Goal: Information Seeking & Learning: Find specific fact

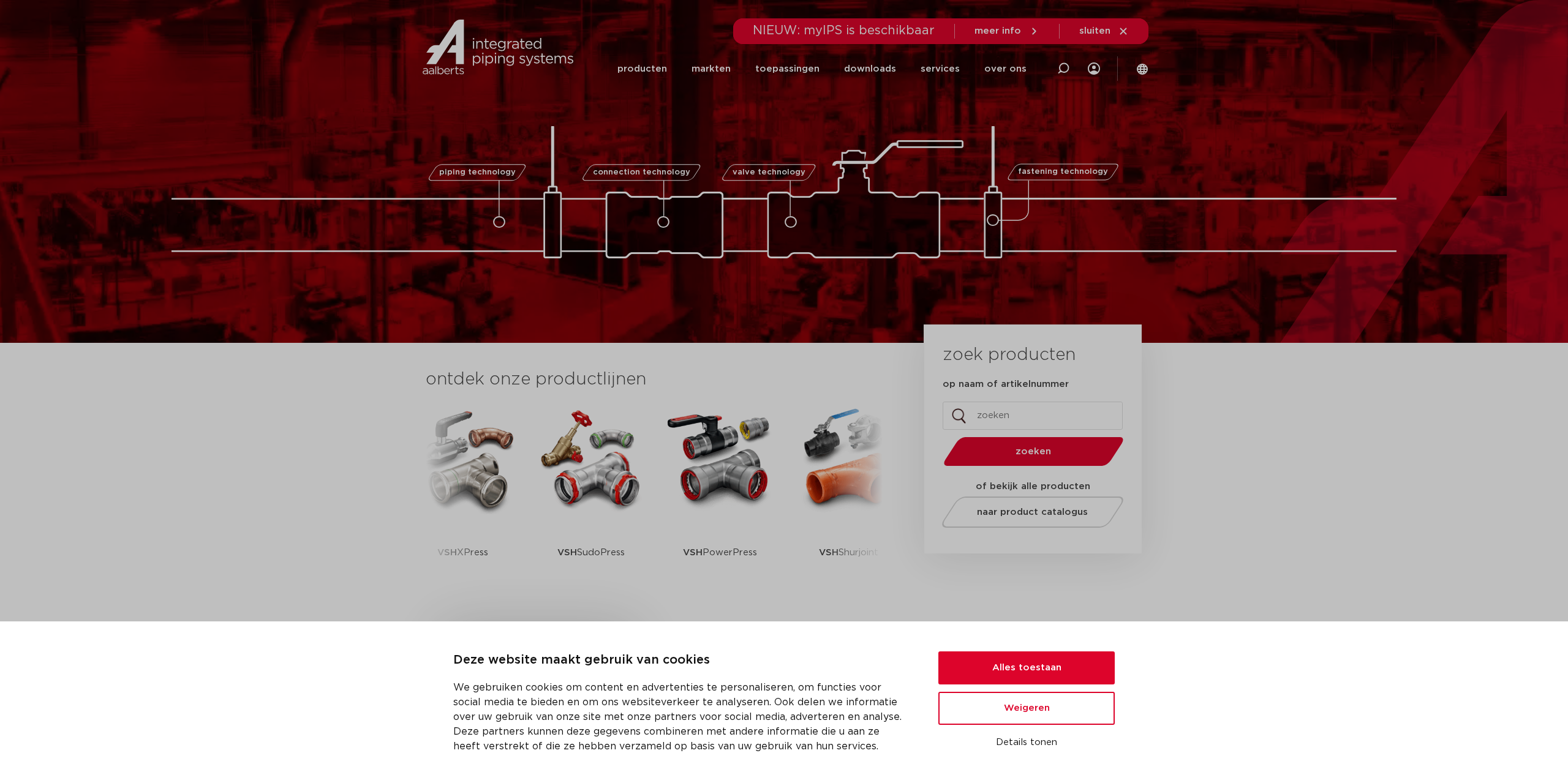
click at [1045, 404] on input "op naam of artikelnummer" at bounding box center [1033, 416] width 180 height 28
paste input "0402303"
type input "0402303"
click at [1044, 442] on button "zoeken" at bounding box center [1034, 451] width 190 height 31
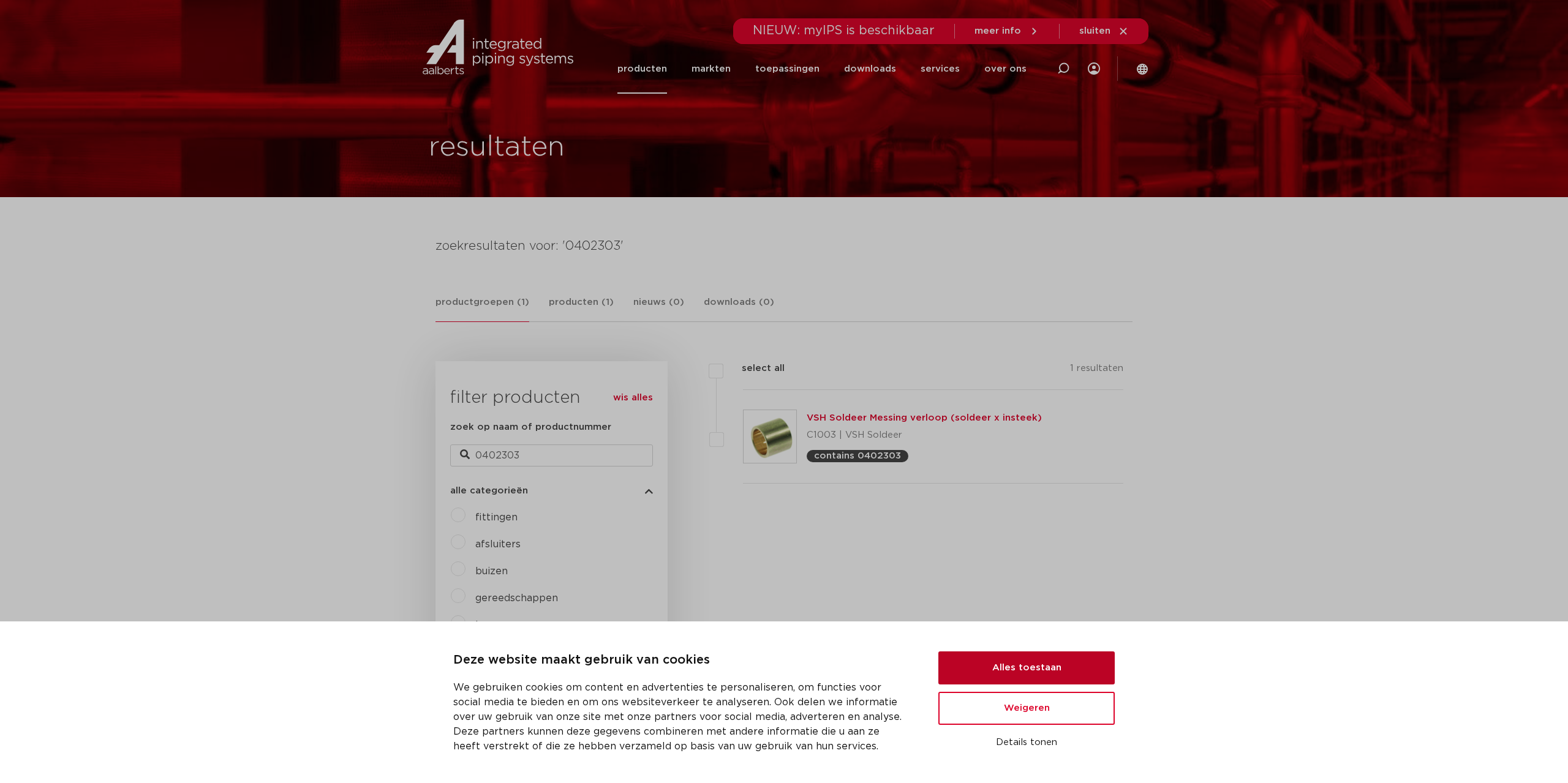
click at [1055, 661] on button "Alles toestaan" at bounding box center [1026, 668] width 176 height 33
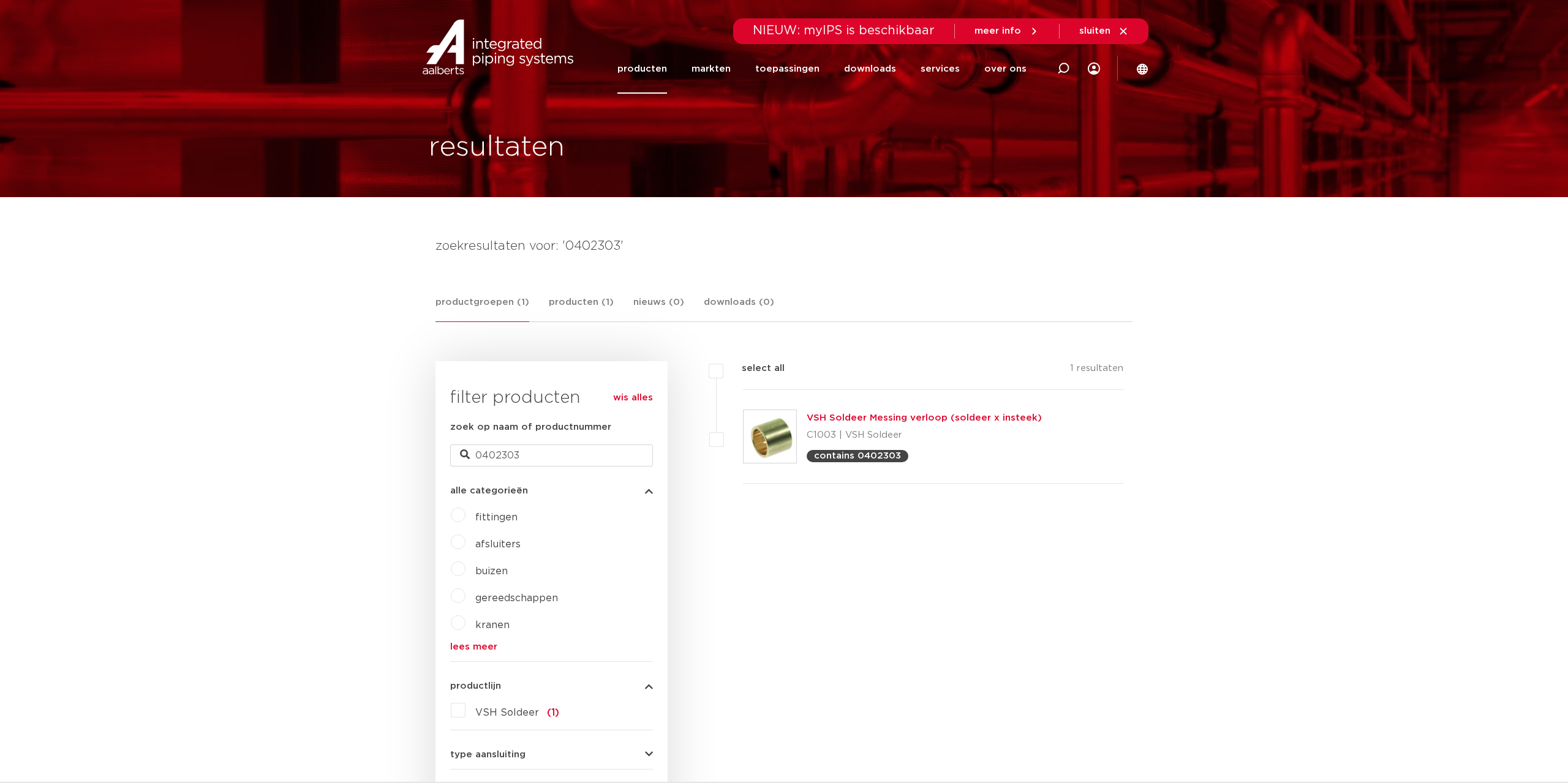
click at [924, 420] on link "VSH Soldeer Messing verloop (soldeer x insteek)" at bounding box center [924, 418] width 236 height 9
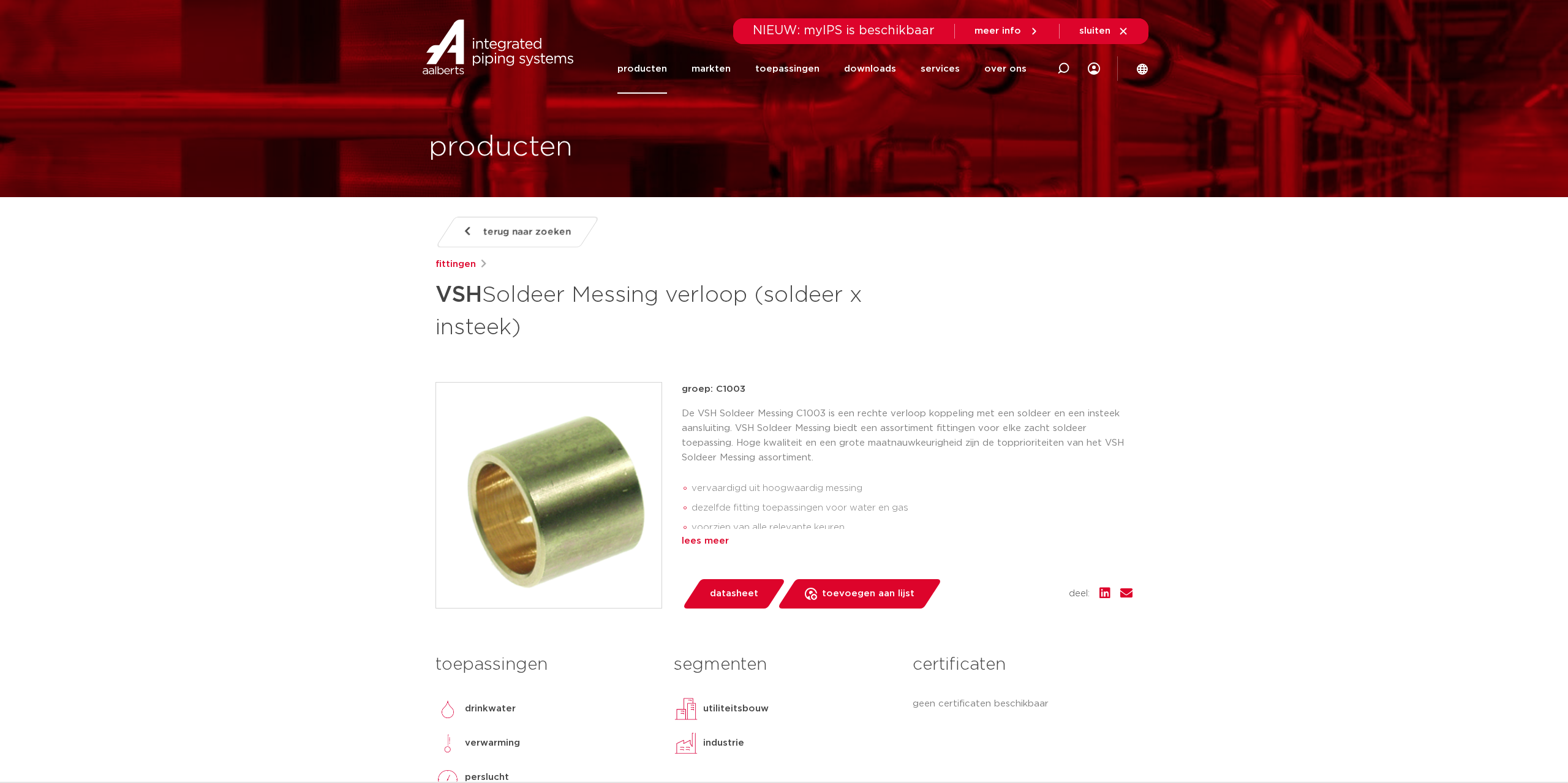
click at [718, 539] on div "lees meer" at bounding box center [907, 541] width 451 height 14
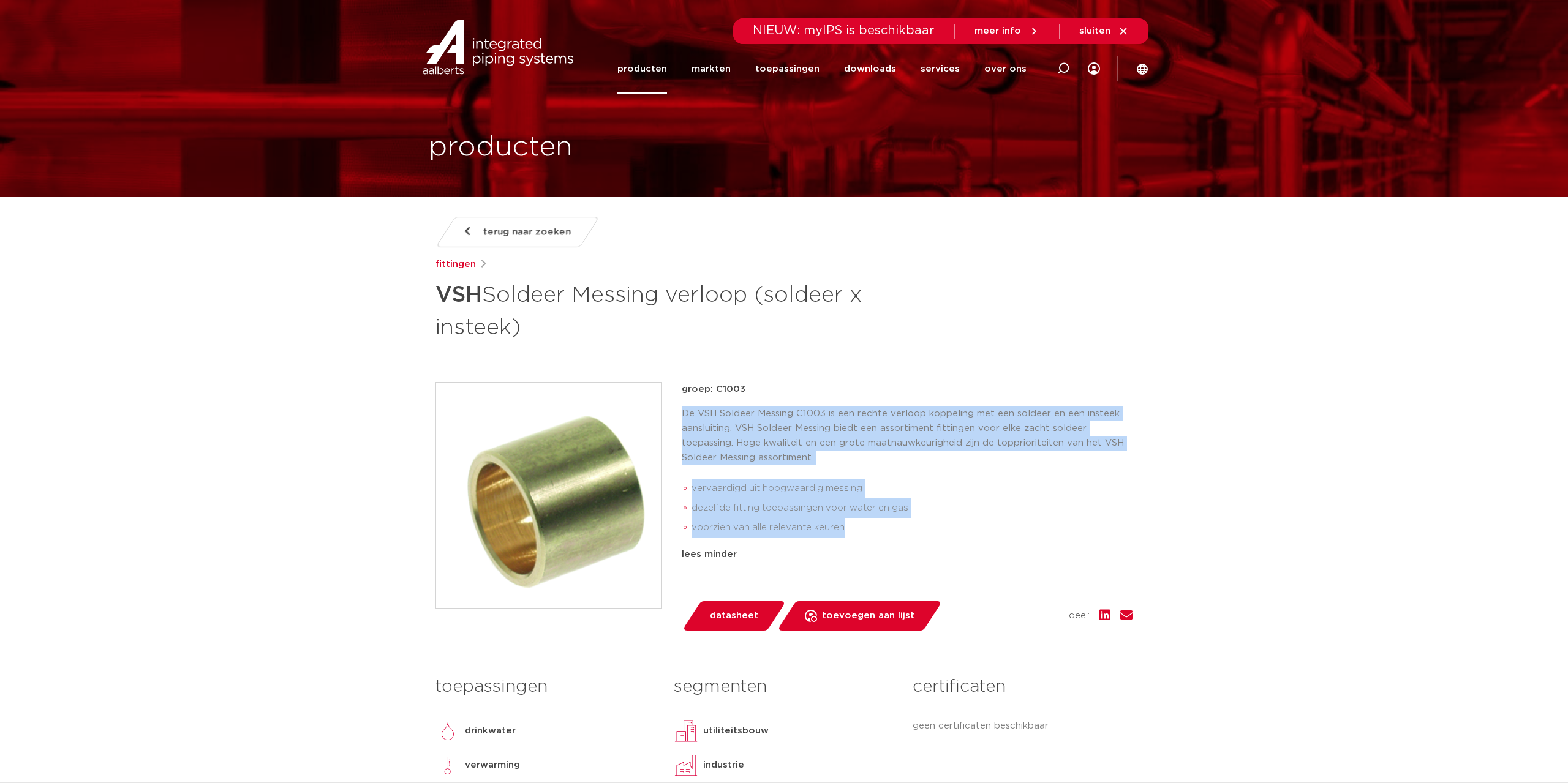
drag, startPoint x: 683, startPoint y: 417, endPoint x: 848, endPoint y: 530, distance: 200.0
click at [848, 530] on div "De VSH Soldeer Messing C1003 is een rechte verloop koppeling met een soldeer en…" at bounding box center [907, 474] width 451 height 136
copy div "De VSH Soldeer Messing C1003 is een rechte verloop koppeling met een soldeer en…"
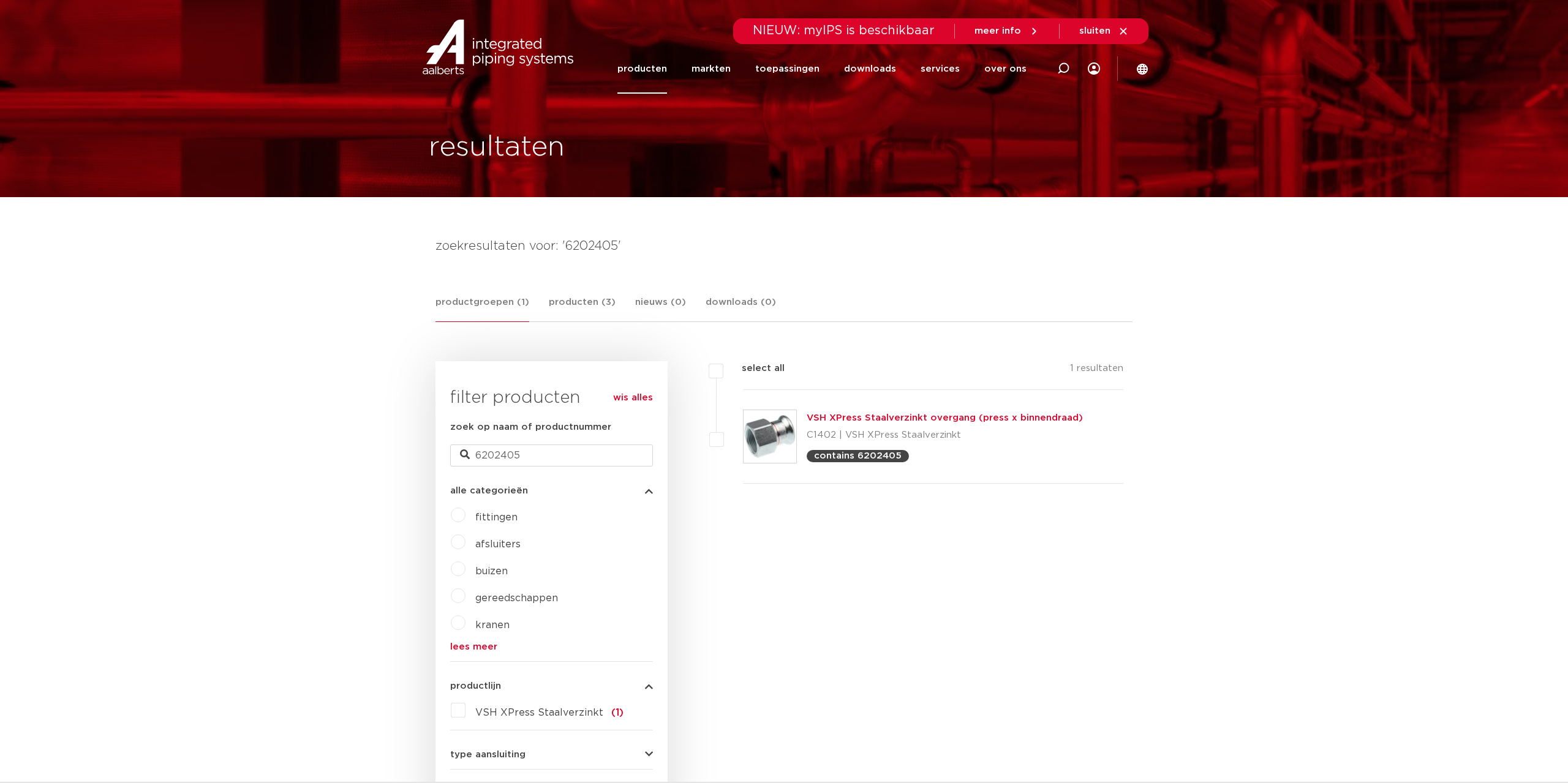
click at [906, 418] on link "VSH XPress Staalverzinkt overgang (press x binnendraad)" at bounding box center [945, 418] width 276 height 9
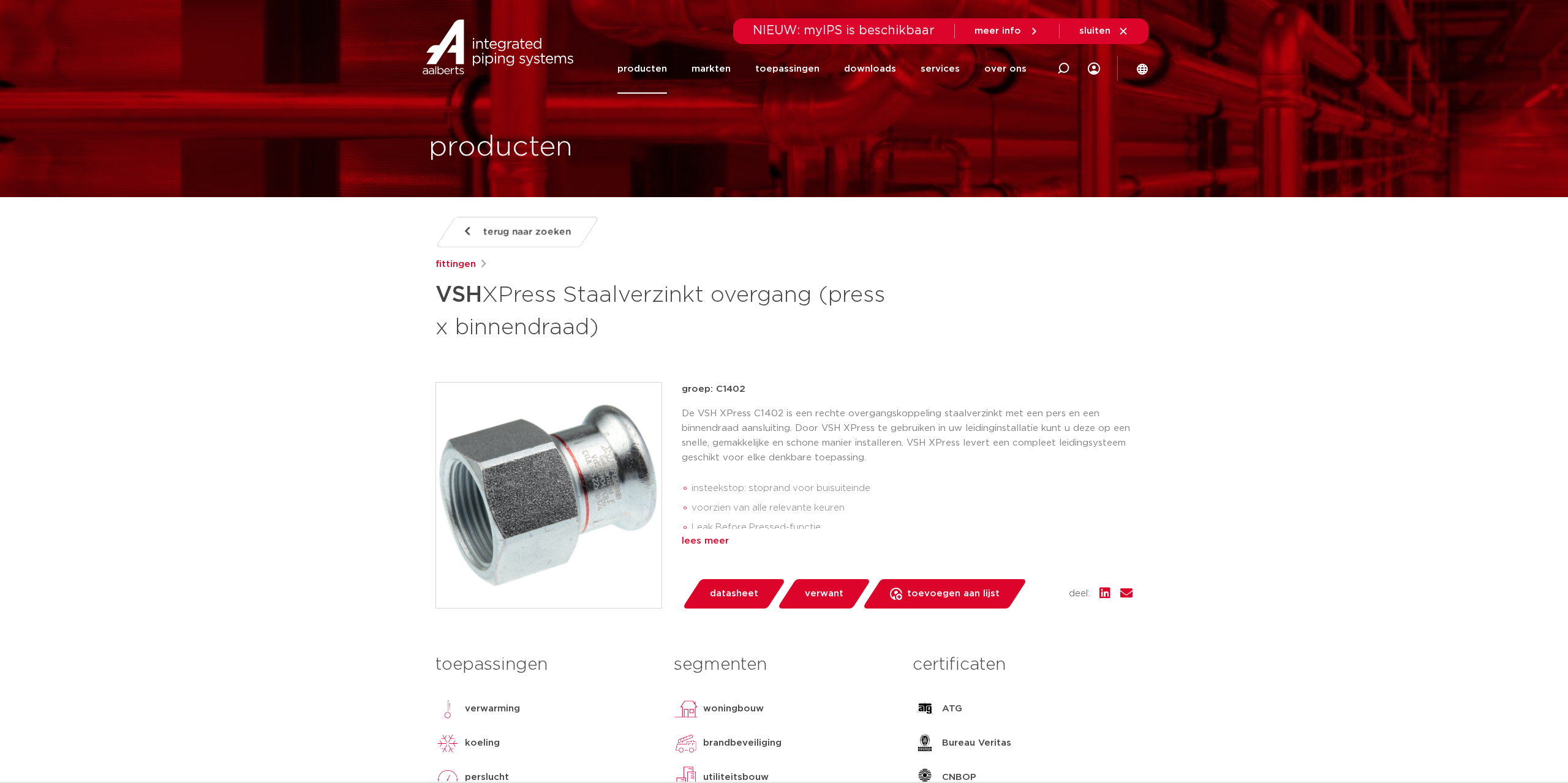
click at [707, 541] on div "lees meer" at bounding box center [907, 541] width 451 height 14
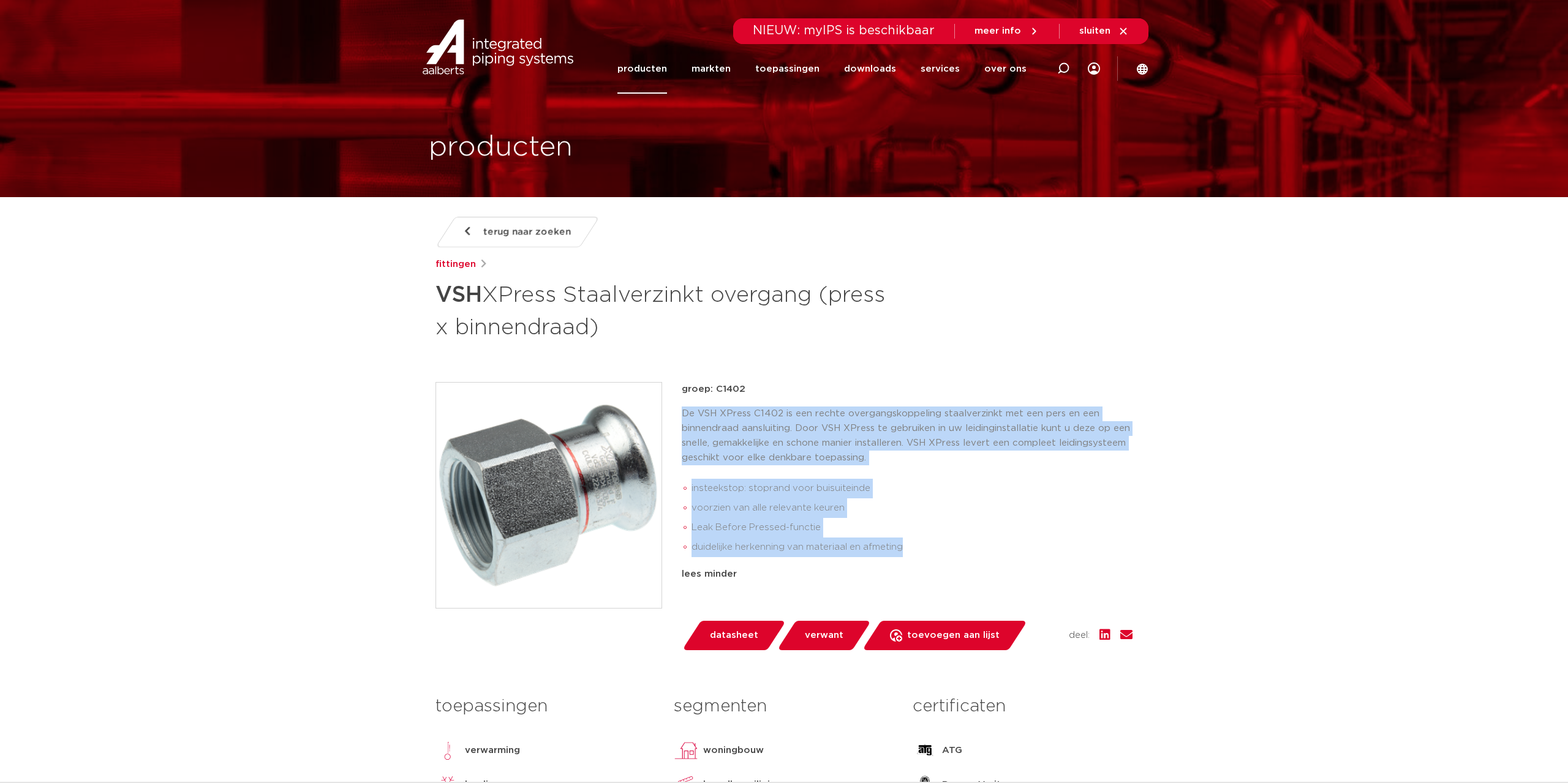
drag, startPoint x: 682, startPoint y: 412, endPoint x: 938, endPoint y: 545, distance: 288.5
click at [938, 545] on div "De VSH XPress C1402 is een rechte overgangskoppeling staalverzinkt met een pers…" at bounding box center [907, 484] width 451 height 155
copy div "De VSH XPress C1402 is een rechte overgangskoppeling staalverzinkt met een pers…"
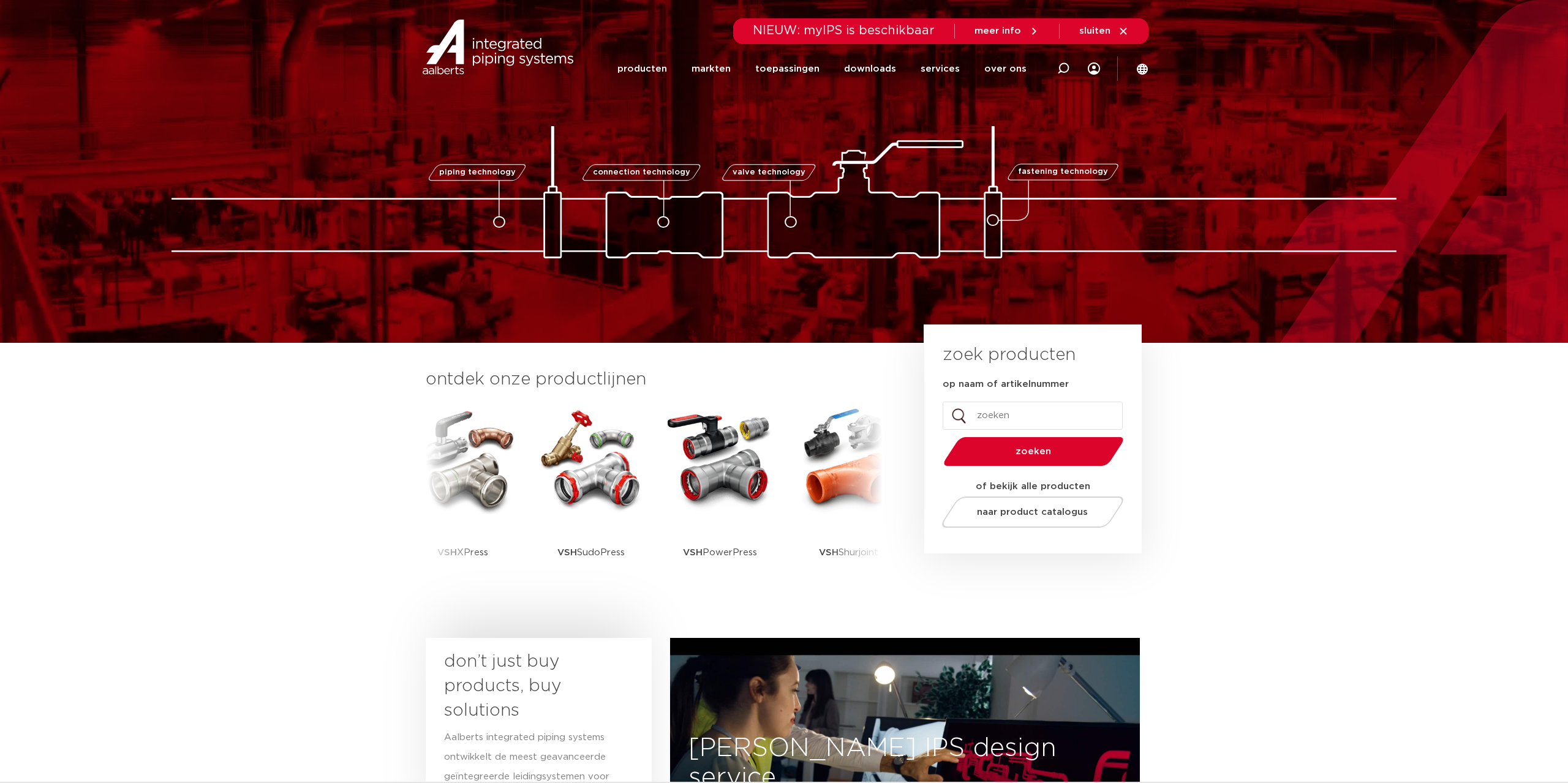
click at [1026, 412] on input "op naam of artikelnummer" at bounding box center [1033, 416] width 180 height 28
paste input "8712793583500"
type input "8712793583500"
click at [1046, 454] on span "zoeken" at bounding box center [1033, 451] width 117 height 9
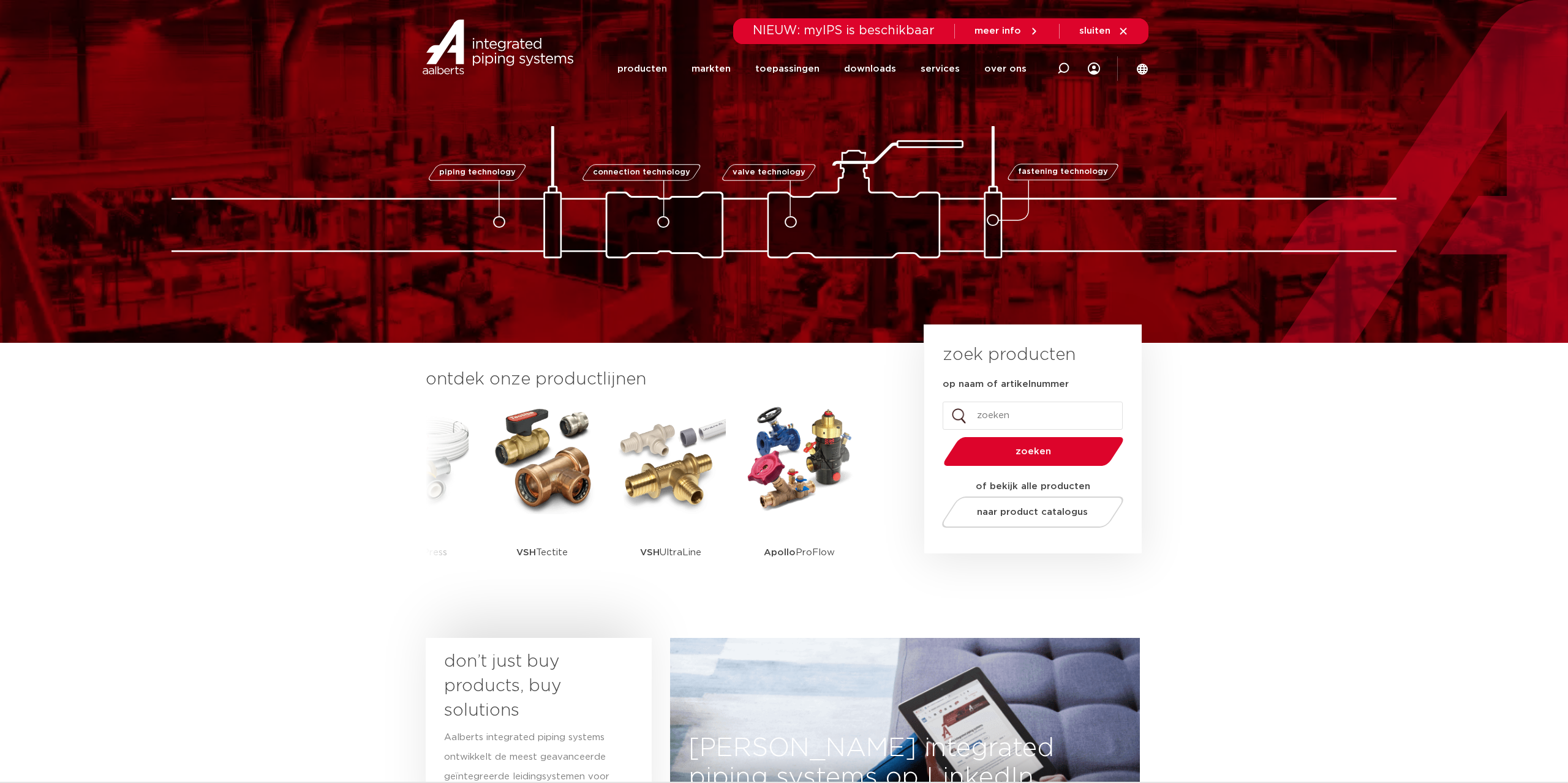
click at [1013, 417] on input "op naam of artikelnummer" at bounding box center [1033, 416] width 180 height 28
paste input "6202493"
type input "6202493"
click at [1023, 460] on button "zoeken" at bounding box center [1034, 451] width 190 height 31
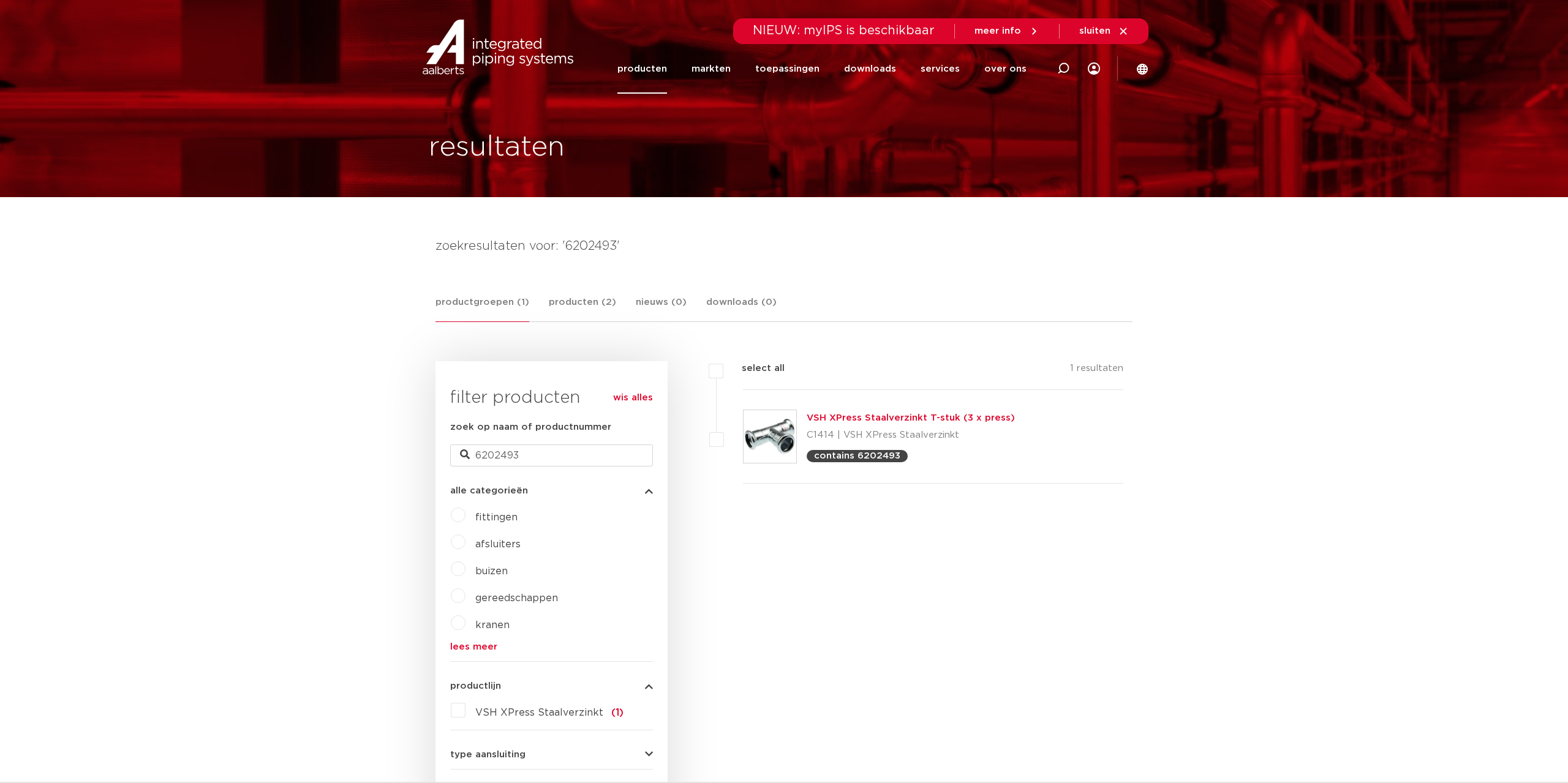
click at [917, 417] on link "VSH XPress Staalverzinkt T-stuk (3 x press)" at bounding box center [911, 418] width 209 height 9
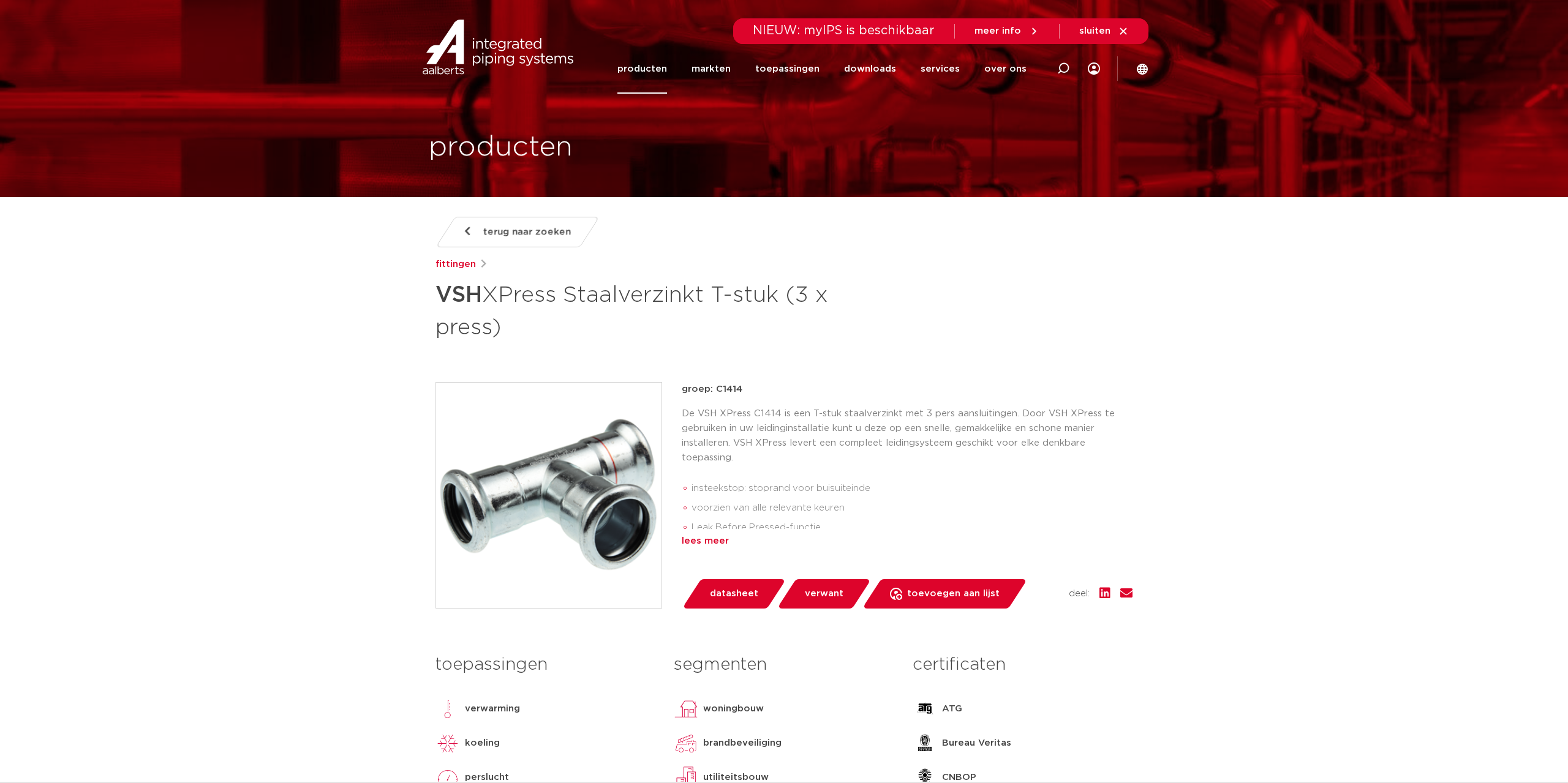
click at [726, 541] on div "lees meer" at bounding box center [907, 541] width 451 height 14
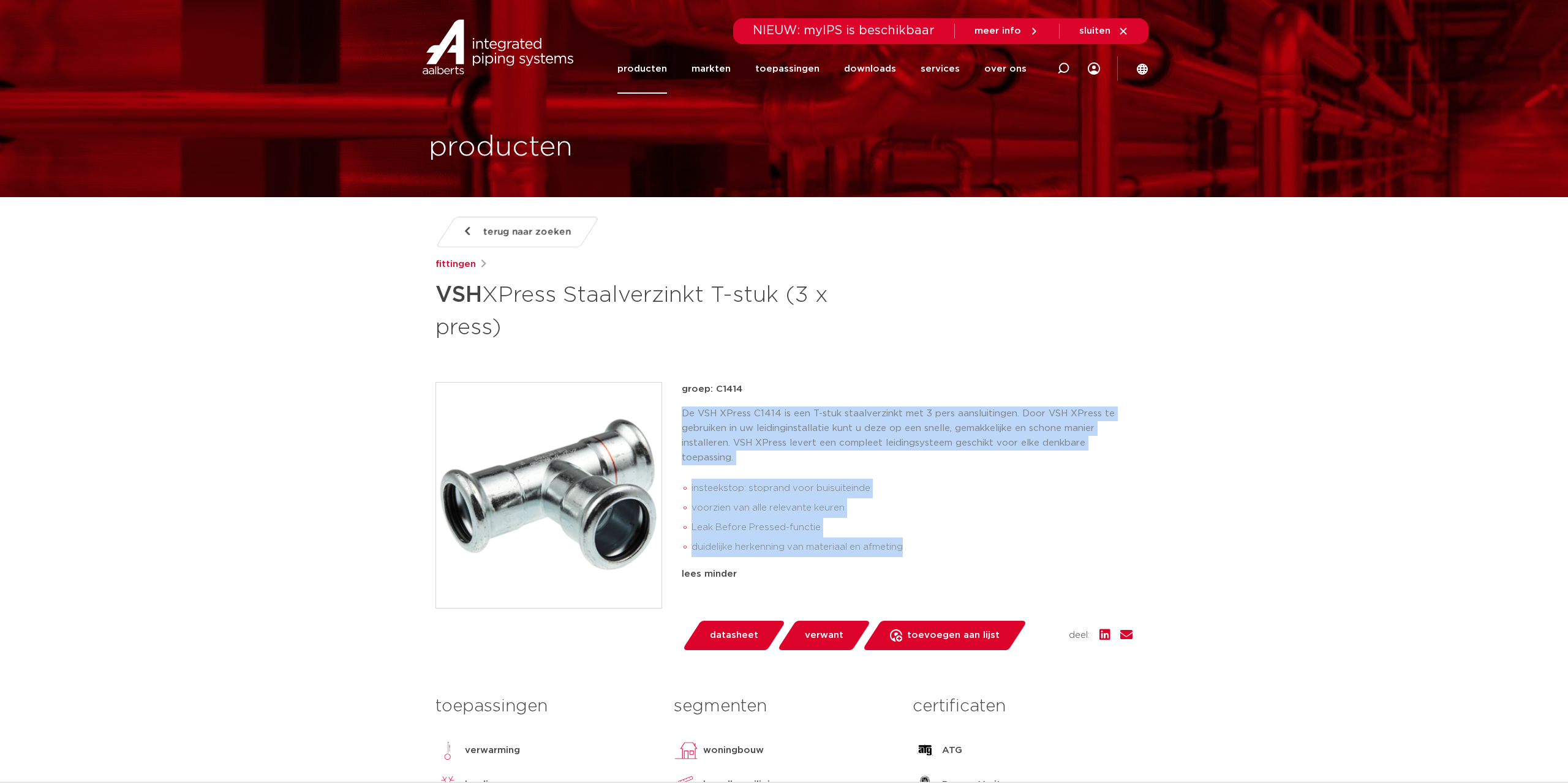
drag, startPoint x: 680, startPoint y: 411, endPoint x: 912, endPoint y: 562, distance: 276.8
click at [912, 562] on div "groep: C1414 De VSH XPress C1414 is een T-stuk staalverzinkt met 3 pers aanslui…" at bounding box center [784, 516] width 697 height 268
copy div "De VSH XPress C1414 is een T-stuk staalverzinkt met 3 pers aansluitingen. Door …"
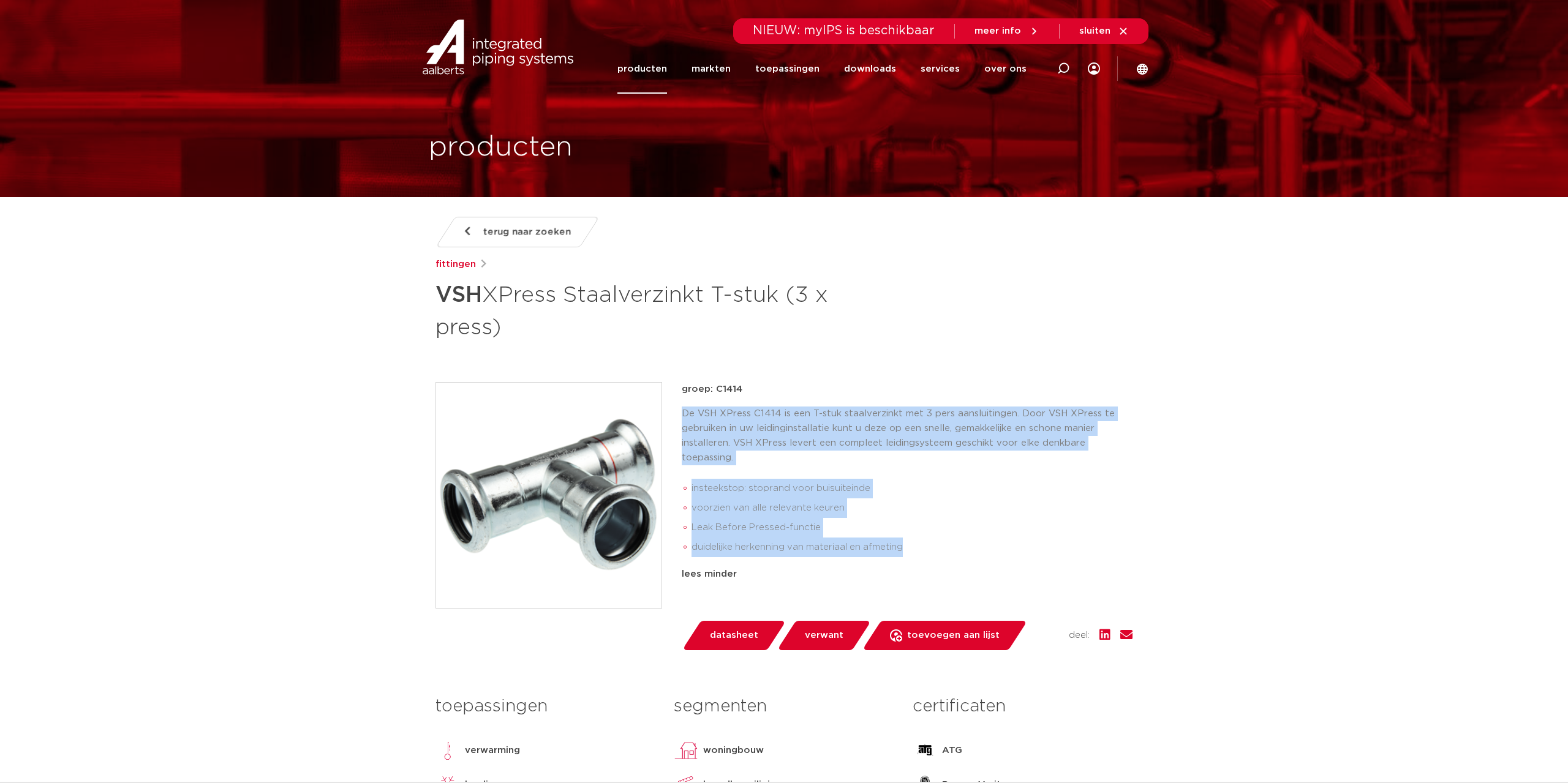
copy div "De VSH XPress C1414 is een T-stuk staalverzinkt met 3 pers aansluitingen. Door …"
